Goal: Use online tool/utility: Utilize a website feature to perform a specific function

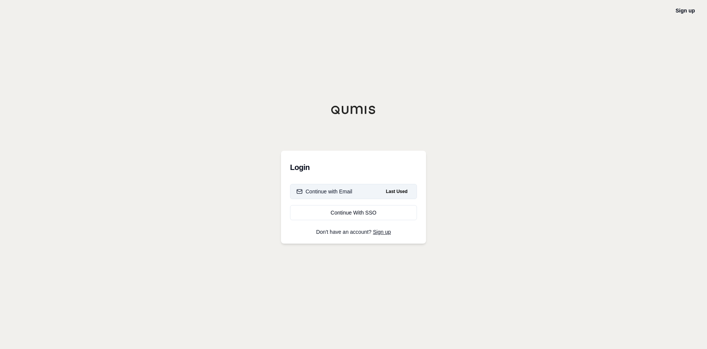
click at [326, 192] on div "Continue with Email" at bounding box center [324, 192] width 56 height 8
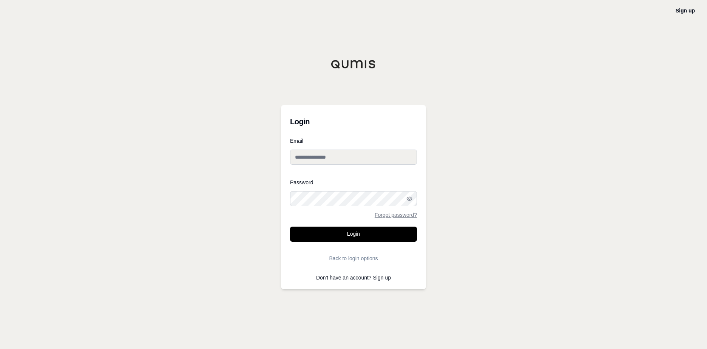
click at [325, 159] on input "Email" at bounding box center [353, 157] width 127 height 15
type input "**********"
click at [342, 232] on button "Login" at bounding box center [353, 234] width 127 height 15
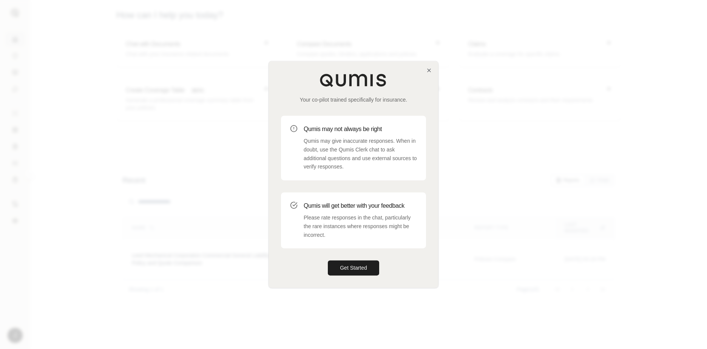
click at [424, 69] on div "Your co-pilot trained specifically for insurance. Qumis may not always be right…" at bounding box center [353, 174] width 169 height 226
click at [427, 71] on icon "button" at bounding box center [429, 70] width 6 height 6
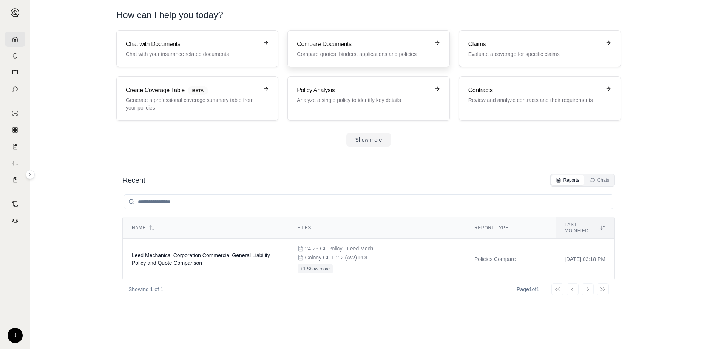
click at [378, 56] on p "Compare quotes, binders, applications and policies" at bounding box center [363, 54] width 133 height 8
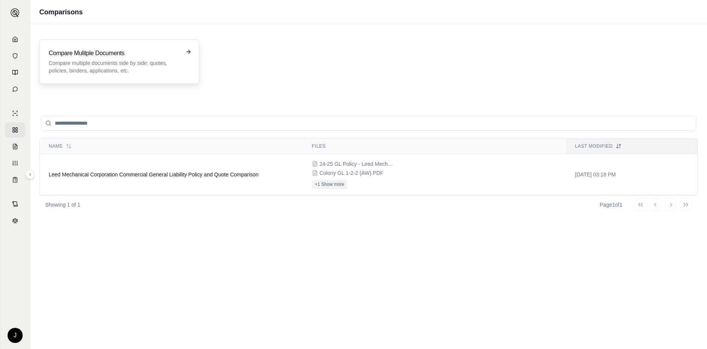
click at [136, 70] on p "Compare multiple documents side by side: quotes, policies, binders, application…" at bounding box center [114, 66] width 131 height 15
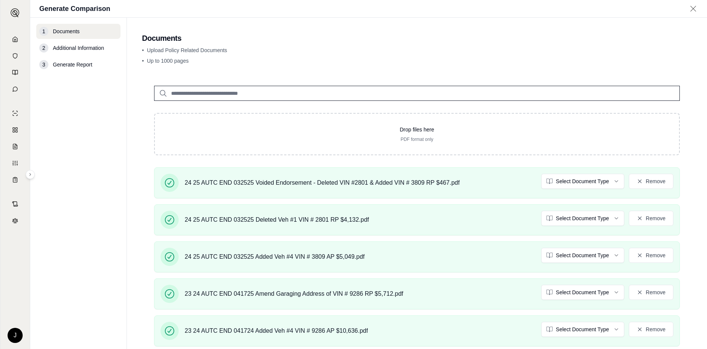
click at [82, 49] on span "Additional Information" at bounding box center [78, 48] width 51 height 8
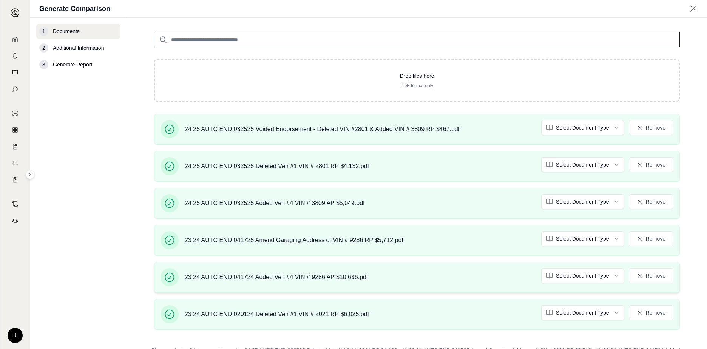
scroll to position [120, 0]
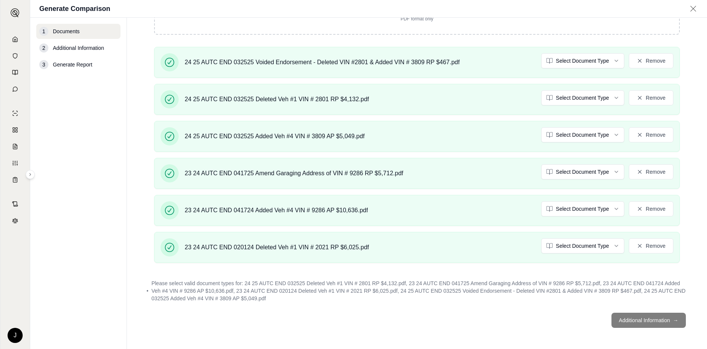
click at [623, 316] on footer "Additional Information →" at bounding box center [417, 320] width 550 height 27
click at [647, 318] on footer "Additional Information →" at bounding box center [417, 320] width 550 height 27
click at [659, 321] on footer "Additional Information →" at bounding box center [417, 320] width 550 height 27
click at [656, 319] on footer "Additional Information →" at bounding box center [417, 320] width 550 height 27
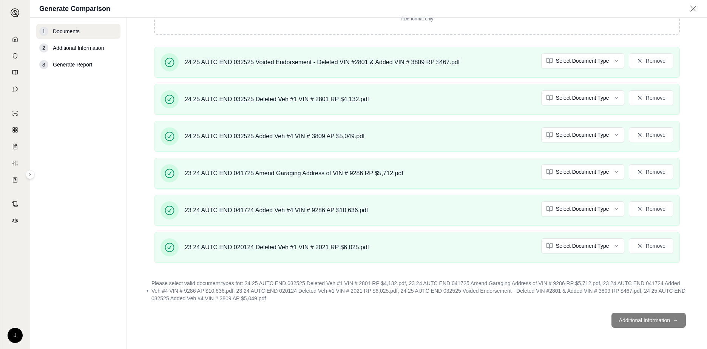
click at [93, 49] on span "Additional Information" at bounding box center [78, 48] width 51 height 8
click at [649, 319] on footer "Additional Information →" at bounding box center [417, 320] width 550 height 27
click at [656, 322] on footer "Additional Information →" at bounding box center [417, 320] width 550 height 27
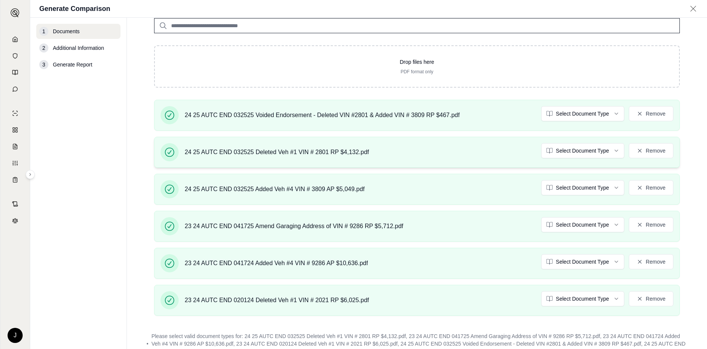
scroll to position [0, 0]
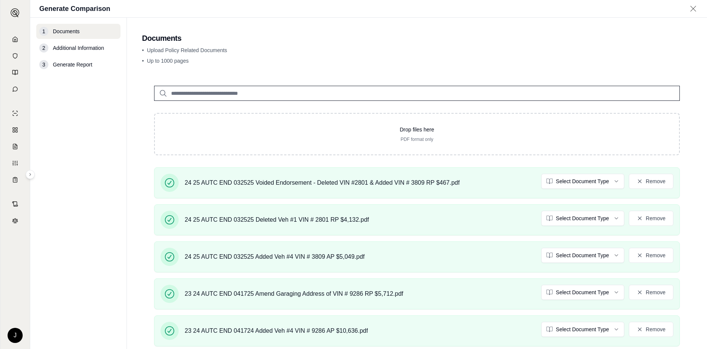
click at [82, 51] on span "Additional Information" at bounding box center [78, 48] width 51 height 8
click at [78, 47] on span "Additional Information" at bounding box center [78, 48] width 51 height 8
click at [77, 47] on span "Additional Information" at bounding box center [78, 48] width 51 height 8
click at [75, 46] on span "Additional Information" at bounding box center [78, 48] width 51 height 8
click at [47, 47] on div "2" at bounding box center [43, 47] width 9 height 9
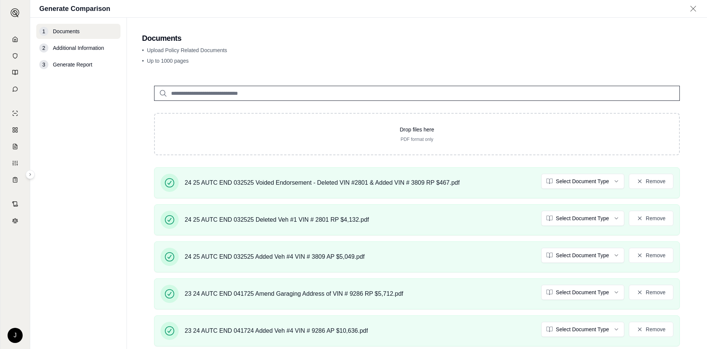
click at [46, 47] on div "2" at bounding box center [43, 47] width 9 height 9
click at [574, 182] on html "J Generate Comparison 1 Documents 2 Additional Information 3 Generate Report Do…" at bounding box center [353, 174] width 707 height 349
click at [599, 219] on html "J Generate Comparison 1 Documents 2 Additional Information 3 Generate Report Do…" at bounding box center [353, 174] width 707 height 349
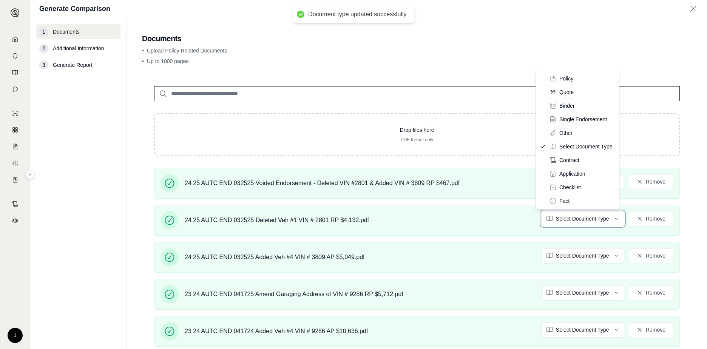
click at [507, 228] on html "Document type updated successfully J Generate Comparison 1 Documents 2 Addition…" at bounding box center [353, 174] width 707 height 349
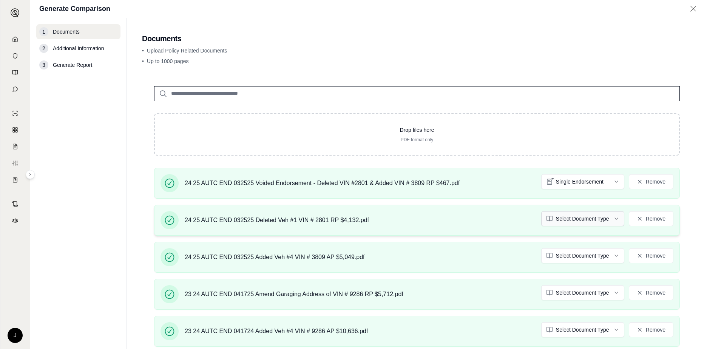
click at [614, 219] on html "Document type updated successfully J Generate Comparison 1 Documents 2 Addition…" at bounding box center [353, 174] width 707 height 349
click at [607, 258] on html "Document type updated successfully J Generate Comparison 1 Documents 2 Addition…" at bounding box center [353, 174] width 707 height 349
click at [589, 292] on html "Document type updated successfully Document type updated successfully J Generat…" at bounding box center [353, 174] width 707 height 349
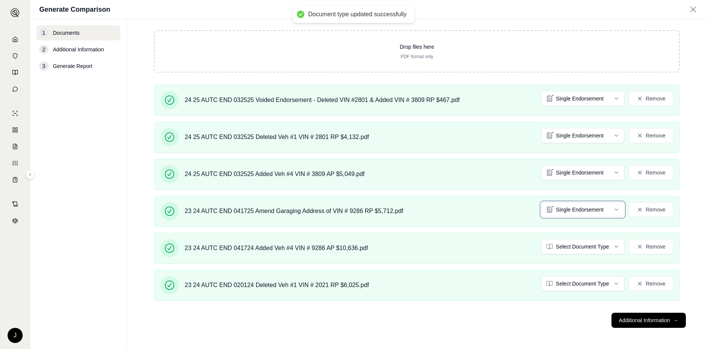
scroll to position [106, 0]
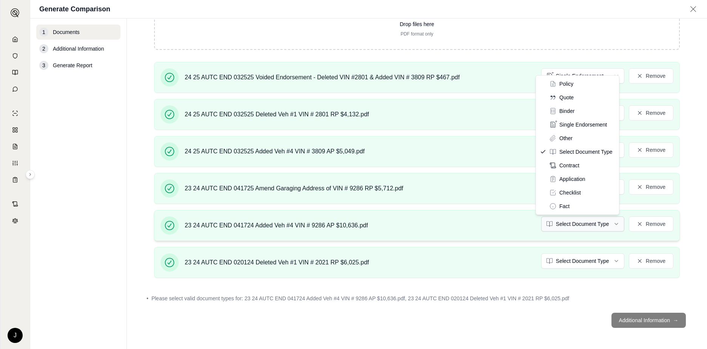
click at [604, 226] on html "J Generate Comparison 1 Documents 2 Additional Information 3 Generate Report Do…" at bounding box center [353, 174] width 707 height 349
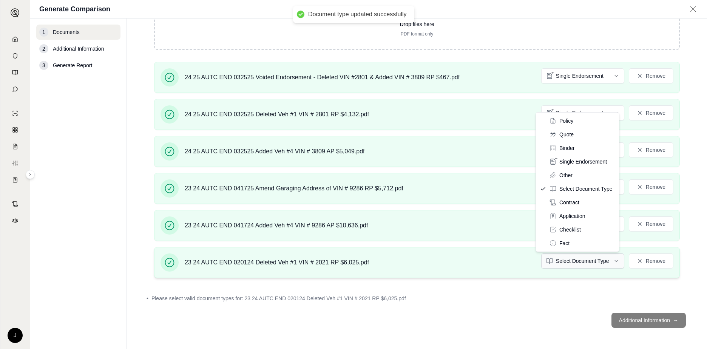
click at [602, 260] on html "Document type updated successfully J Generate Comparison 1 Documents 2 Addition…" at bounding box center [353, 174] width 707 height 349
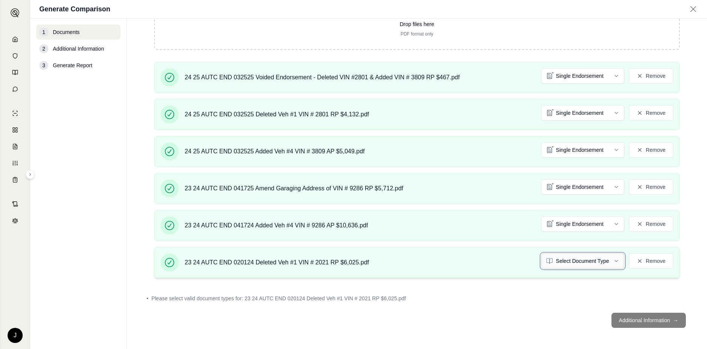
scroll to position [84, 0]
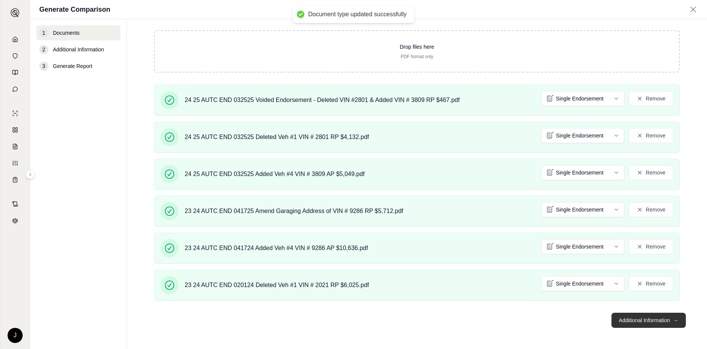
click at [639, 318] on button "Additional Information →" at bounding box center [648, 320] width 74 height 15
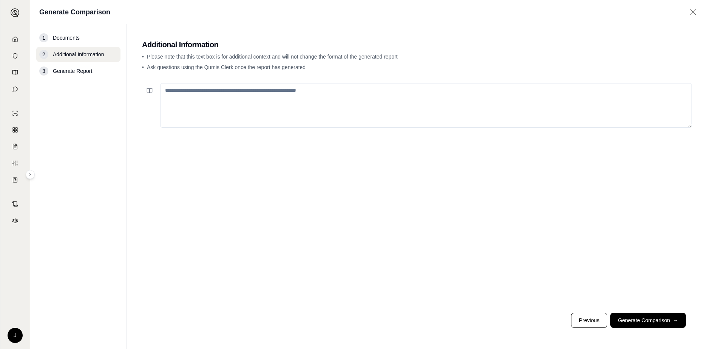
click at [199, 89] on textarea at bounding box center [426, 105] width 532 height 45
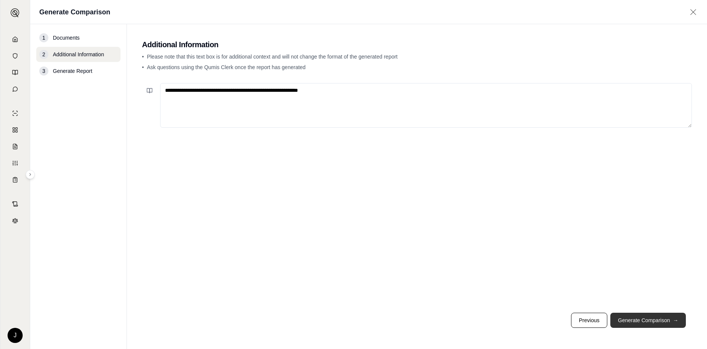
type textarea "**********"
click at [655, 322] on button "Generate Comparison →" at bounding box center [648, 320] width 76 height 15
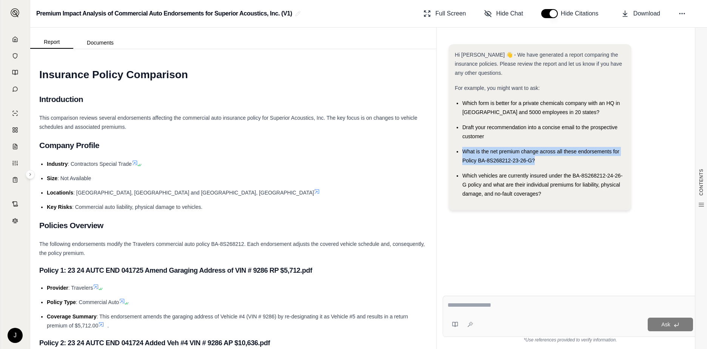
drag, startPoint x: 542, startPoint y: 161, endPoint x: 462, endPoint y: 151, distance: 80.7
click at [462, 151] on div "What is the net premium change across all these endorsements for Policy BA-8S26…" at bounding box center [543, 156] width 163 height 18
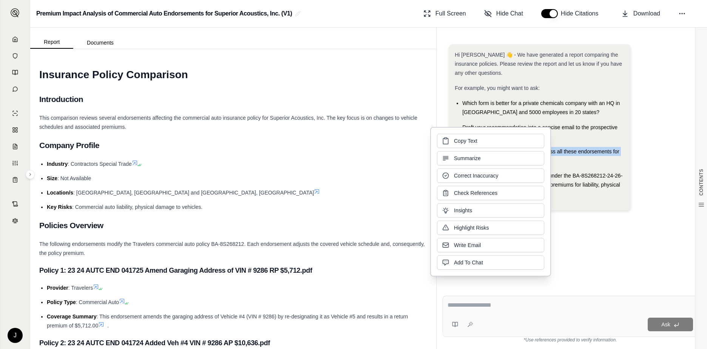
drag, startPoint x: 462, startPoint y: 151, endPoint x: 457, endPoint y: 141, distance: 11.0
click at [457, 141] on span "Copy Text" at bounding box center [465, 141] width 23 height 8
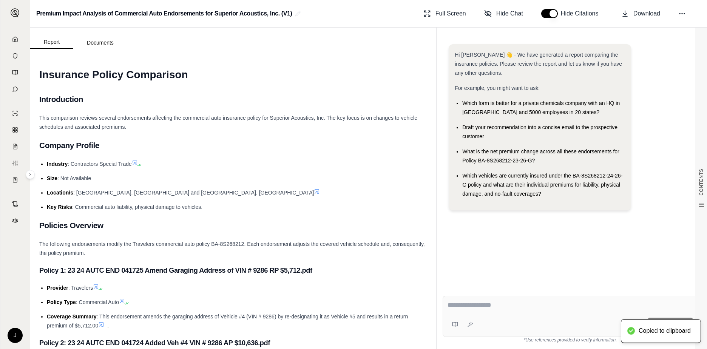
click at [475, 316] on div "Ask" at bounding box center [570, 316] width 255 height 41
drag, startPoint x: 471, startPoint y: 312, endPoint x: 466, endPoint y: 123, distance: 188.9
click at [465, 126] on span "Draft your recommendation into a concise email to the prospective customer" at bounding box center [539, 131] width 155 height 15
click at [478, 107] on div "Which form is better for a private chemicals company with an HQ in [GEOGRAPHIC_…" at bounding box center [543, 108] width 163 height 18
drag, startPoint x: 530, startPoint y: 160, endPoint x: 495, endPoint y: 157, distance: 35.6
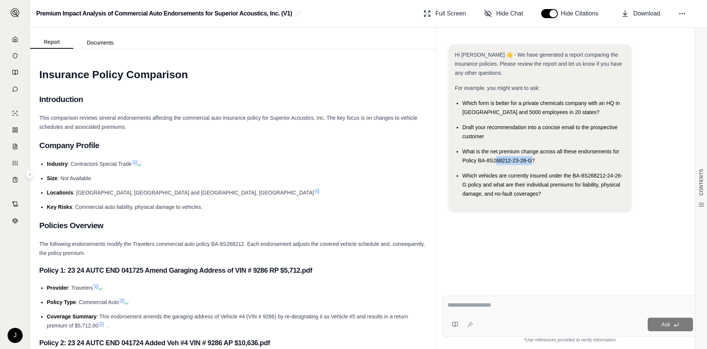
click at [495, 157] on span "What is the net premium change across all these endorsements for Policy BA-8S26…" at bounding box center [540, 155] width 157 height 15
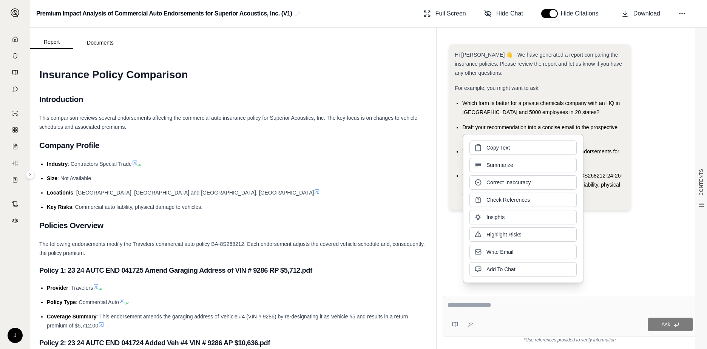
drag, startPoint x: 495, startPoint y: 157, endPoint x: 484, endPoint y: 149, distance: 14.0
click at [484, 149] on button "Copy Text" at bounding box center [522, 147] width 107 height 14
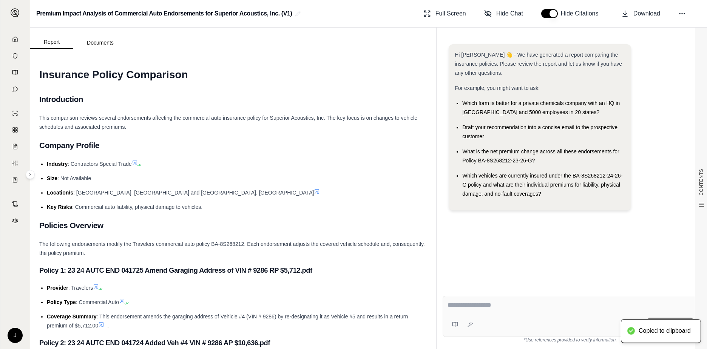
click at [536, 167] on ul "Which form is better for a private chemicals company with an HQ in [GEOGRAPHIC_…" at bounding box center [540, 149] width 170 height 100
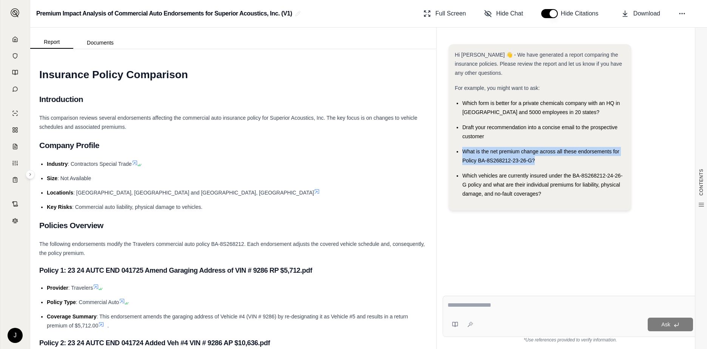
drag, startPoint x: 537, startPoint y: 161, endPoint x: 461, endPoint y: 153, distance: 77.1
click at [461, 153] on ul "Which form is better for a private chemicals company with an HQ in [GEOGRAPHIC_…" at bounding box center [540, 149] width 170 height 100
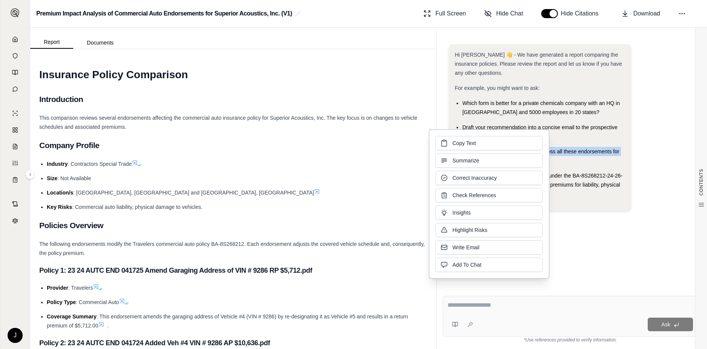
drag, startPoint x: 461, startPoint y: 153, endPoint x: 453, endPoint y: 148, distance: 9.2
click at [453, 148] on button "Copy Text" at bounding box center [488, 143] width 107 height 14
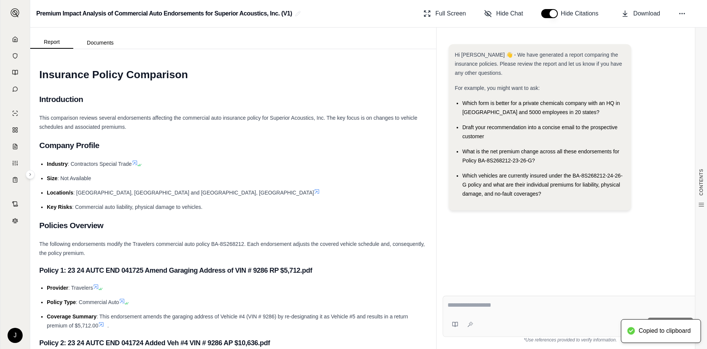
click at [467, 312] on div "Ask" at bounding box center [570, 316] width 255 height 41
drag, startPoint x: 469, startPoint y: 312, endPoint x: 460, endPoint y: 229, distance: 82.8
click at [460, 229] on div "Hi [PERSON_NAME] 👋 - We have generated a report comparing the insurance policie…" at bounding box center [570, 160] width 255 height 245
click at [501, 310] on div at bounding box center [569, 307] width 245 height 12
click at [483, 306] on textarea at bounding box center [569, 305] width 245 height 9
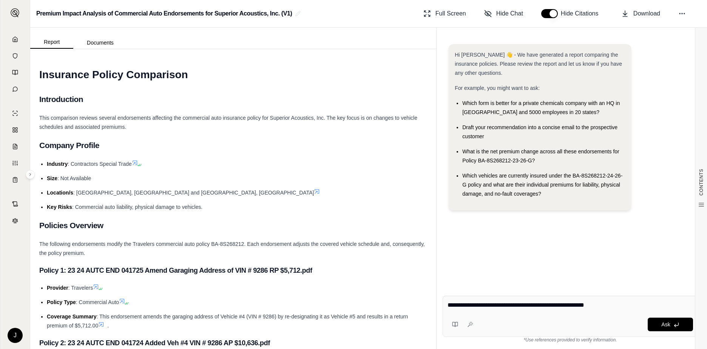
type textarea "**********"
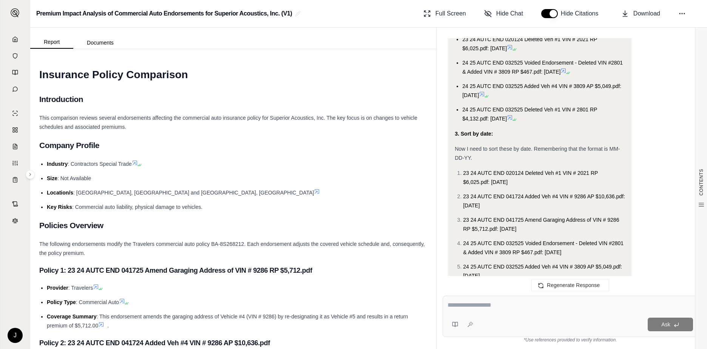
scroll to position [647, 0]
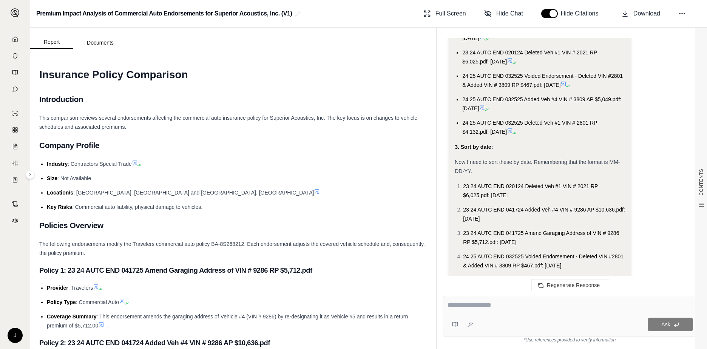
click at [492, 314] on div "Ask" at bounding box center [570, 316] width 255 height 41
type textarea "**********"
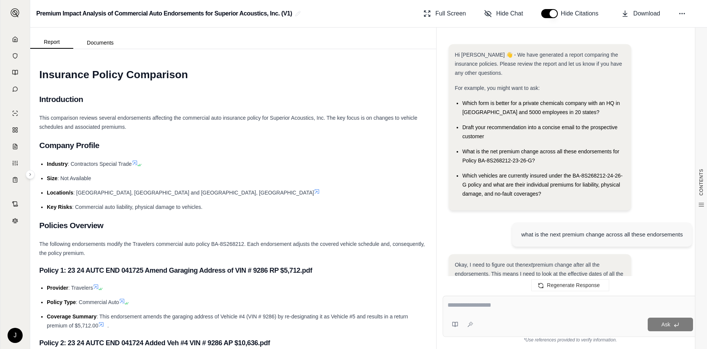
scroll to position [2620, 0]
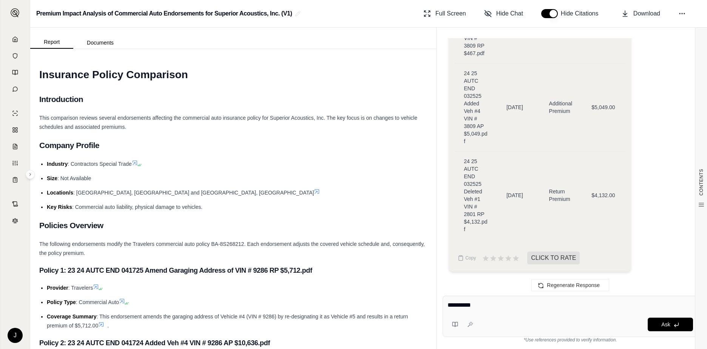
type textarea "**********"
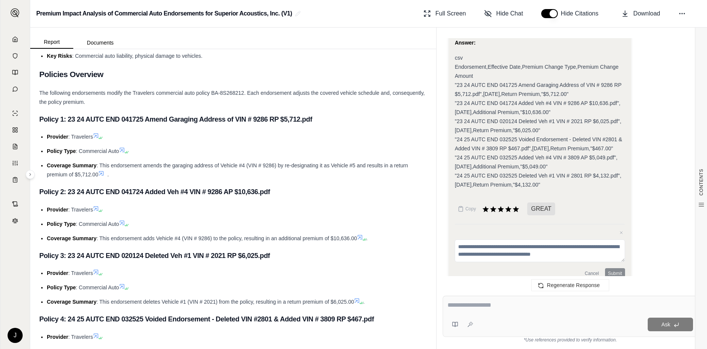
scroll to position [3349, 0]
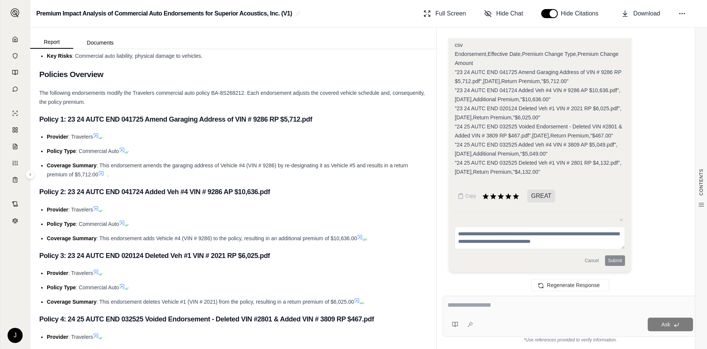
drag, startPoint x: 579, startPoint y: 170, endPoint x: 449, endPoint y: 71, distance: 163.4
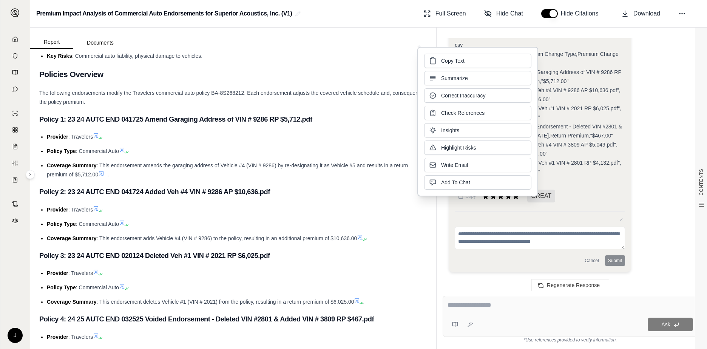
click at [504, 311] on div at bounding box center [569, 307] width 245 height 12
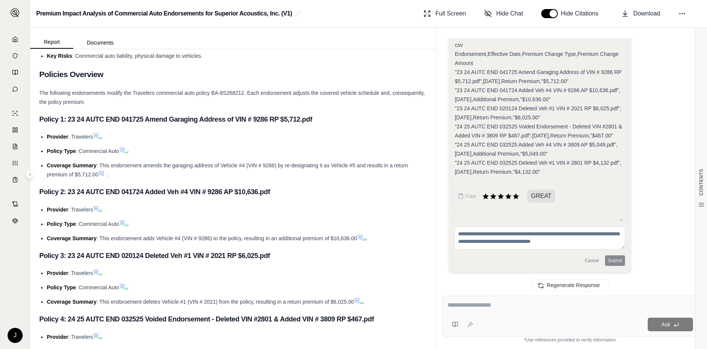
click at [498, 308] on textarea at bounding box center [569, 305] width 245 height 9
type textarea "**********"
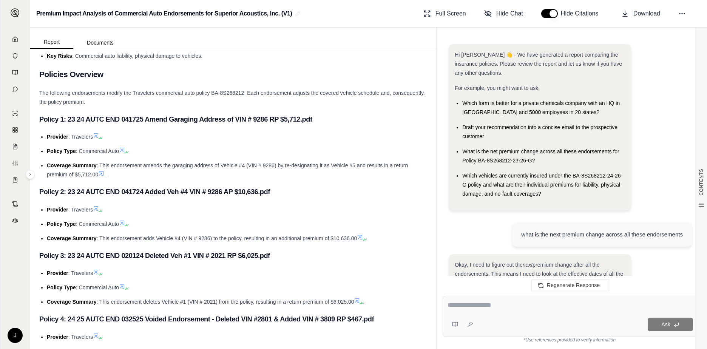
scroll to position [3865, 0]
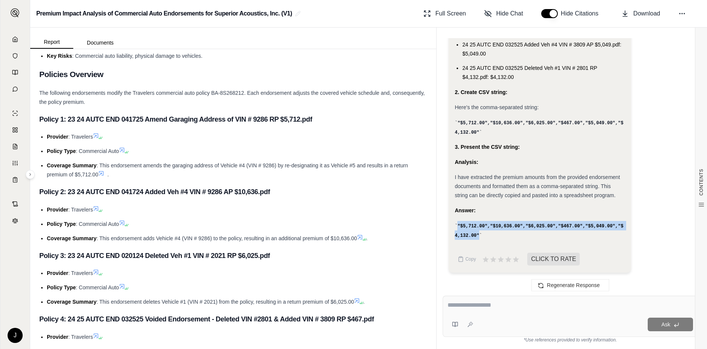
drag, startPoint x: 463, startPoint y: 233, endPoint x: 450, endPoint y: 225, distance: 15.0
click at [450, 225] on div "Okay, I will extract just the premium amounts from the endorsements and present…" at bounding box center [540, 36] width 182 height 473
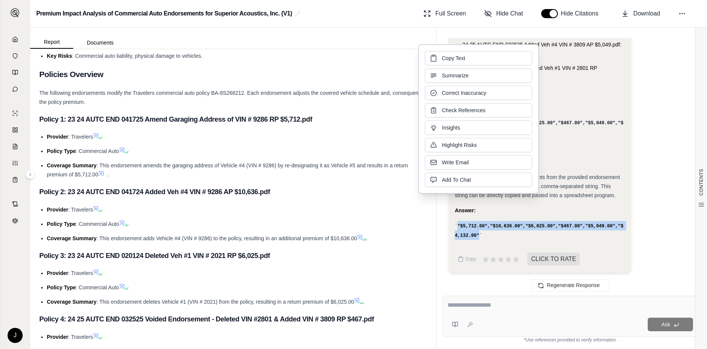
drag, startPoint x: 450, startPoint y: 225, endPoint x: 463, endPoint y: 224, distance: 13.3
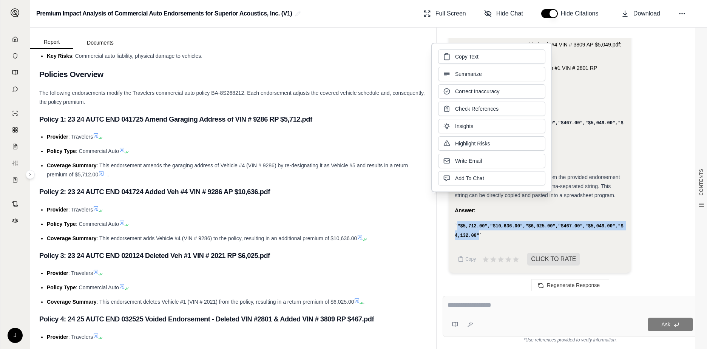
copy code ""$5,712.00","$10,636.00","$6,025.00","$467.00","$5,049.00","$4,132.00""
click at [510, 315] on div "Ask" at bounding box center [570, 316] width 255 height 41
